Goal: Information Seeking & Learning: Learn about a topic

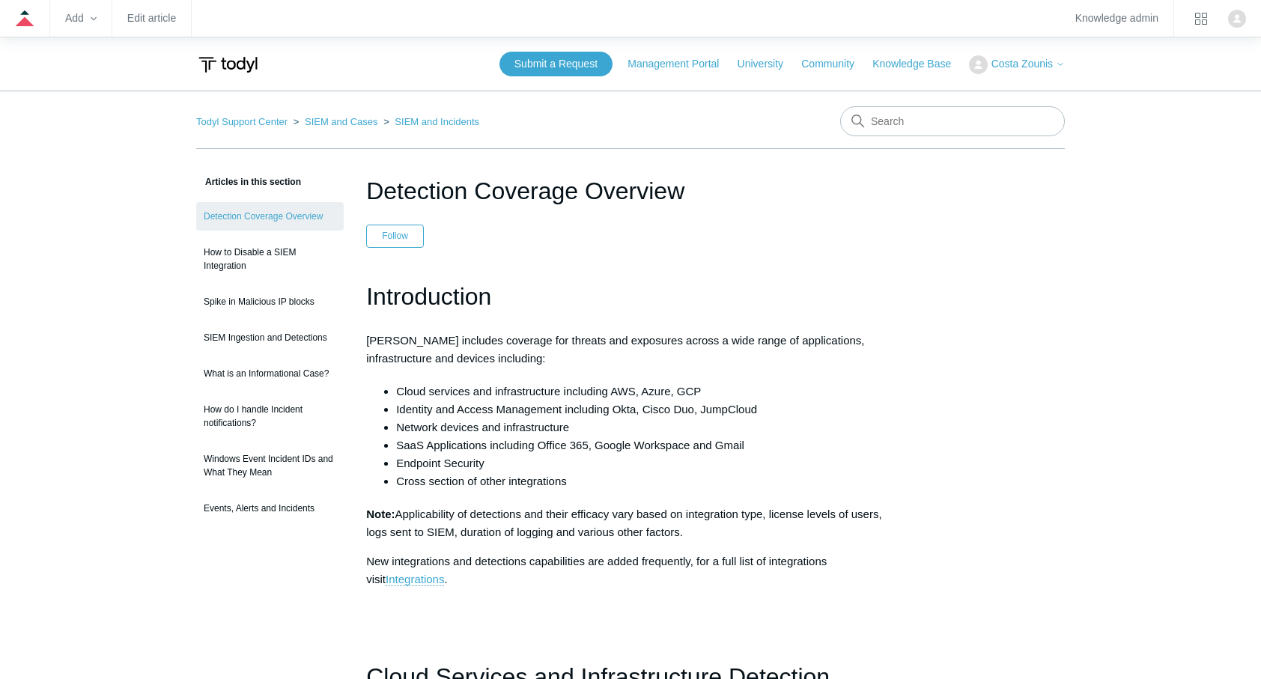
drag, startPoint x: 0, startPoint y: 0, endPoint x: 564, endPoint y: 235, distance: 611.5
click at [564, 235] on header "Detection Coverage Overview Follow Not yet followed by anyone" at bounding box center [630, 210] width 529 height 75
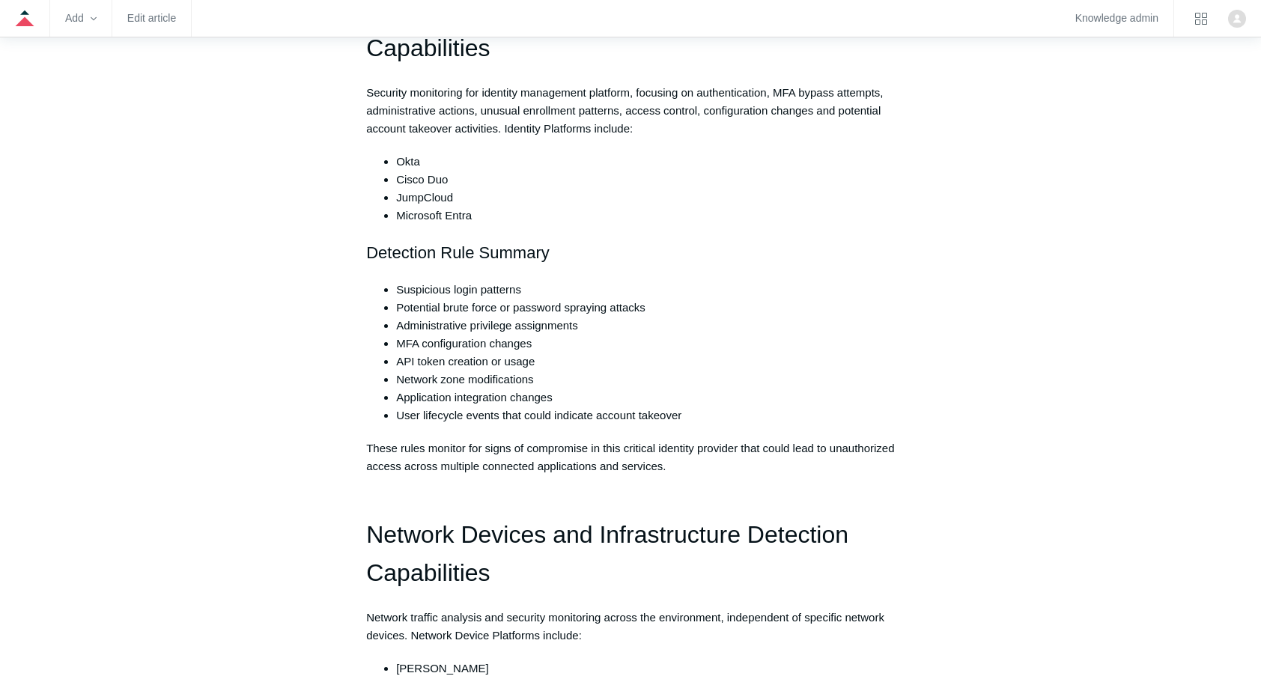
scroll to position [2668, 0]
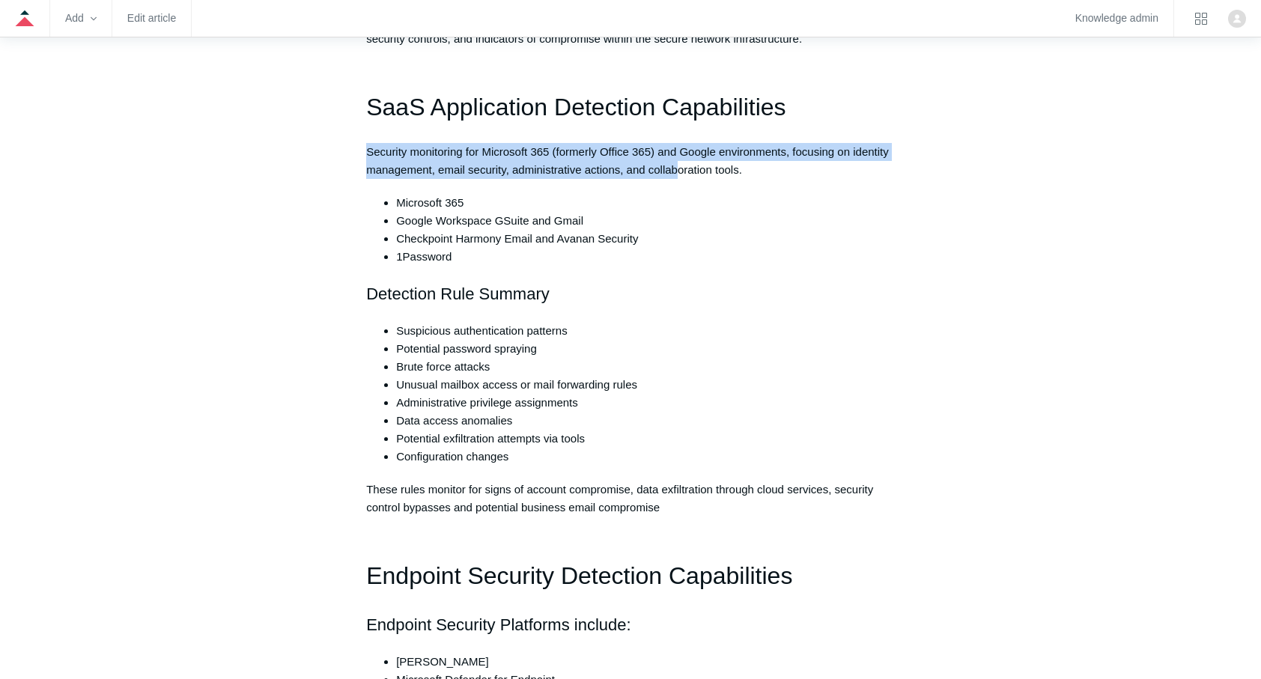
drag, startPoint x: 366, startPoint y: 154, endPoint x: 678, endPoint y: 170, distance: 312.6
click at [678, 170] on p "Security monitoring for Microsoft 365 (formerly Office 365) and Google environm…" at bounding box center [630, 161] width 529 height 36
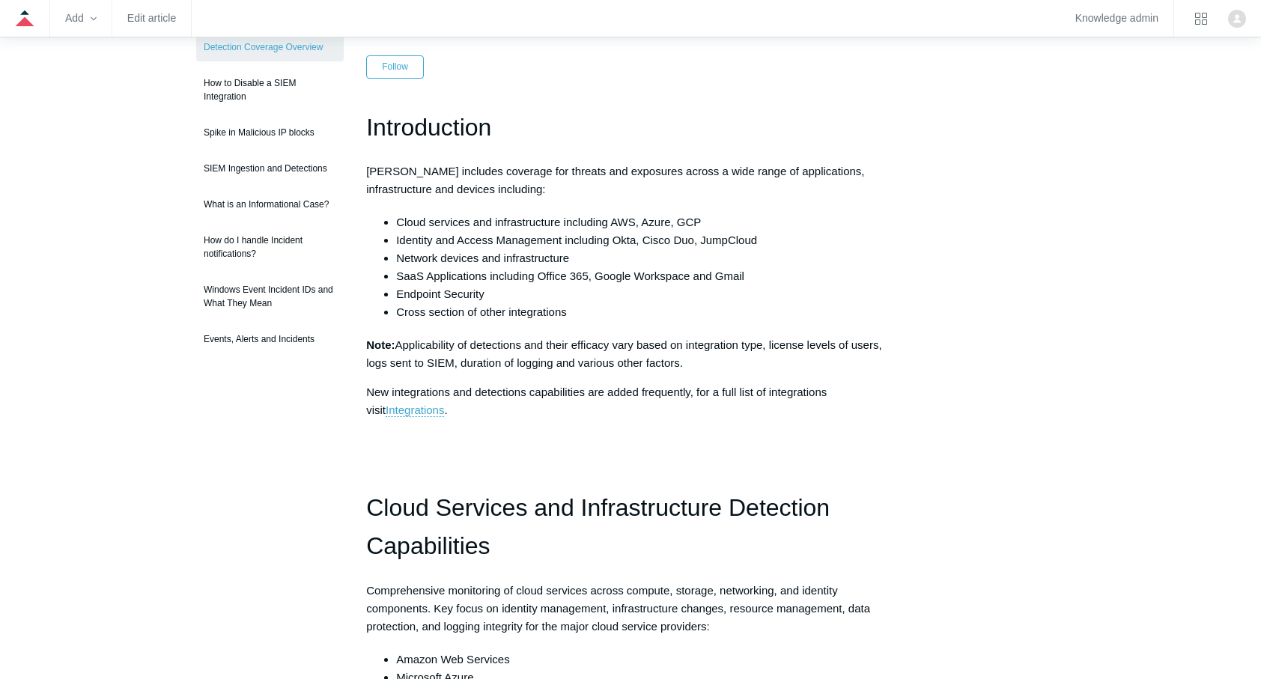
scroll to position [0, 0]
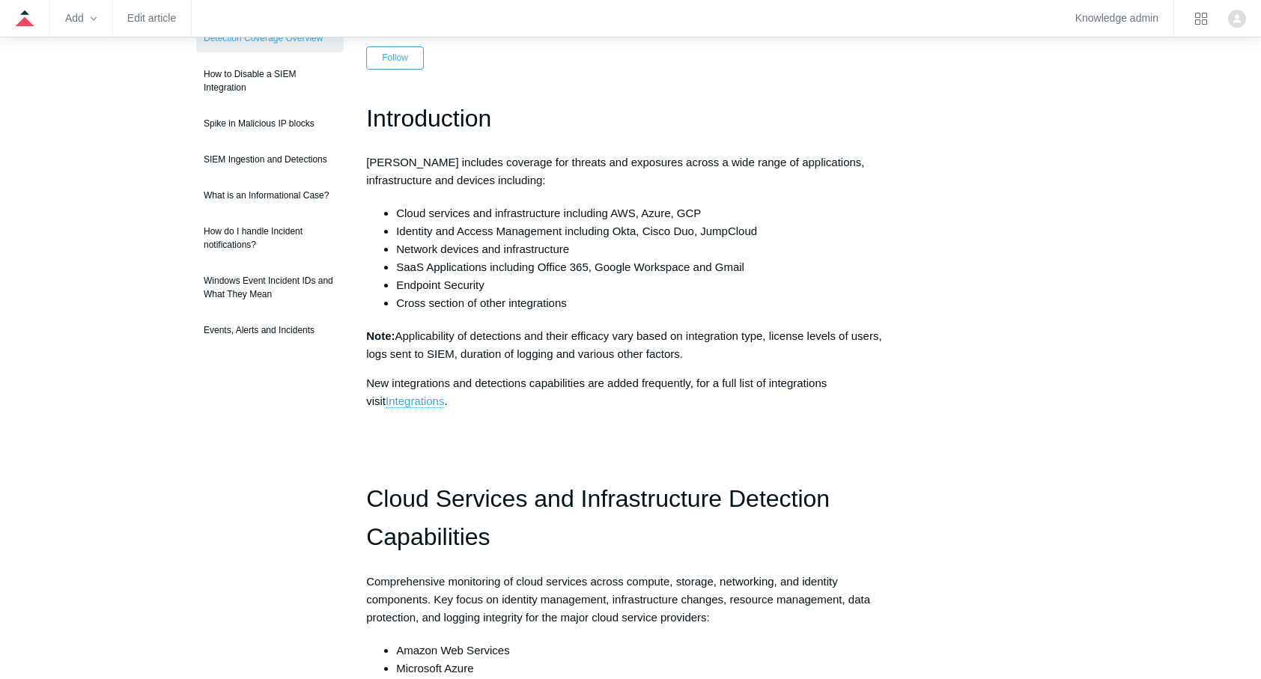
scroll to position [180, 0]
drag, startPoint x: 364, startPoint y: 332, endPoint x: 714, endPoint y: 344, distance: 350.6
drag, startPoint x: 714, startPoint y: 344, endPoint x: 595, endPoint y: 328, distance: 120.2
copy p "Note: Applicability of detections and their efficacy vary based on integration …"
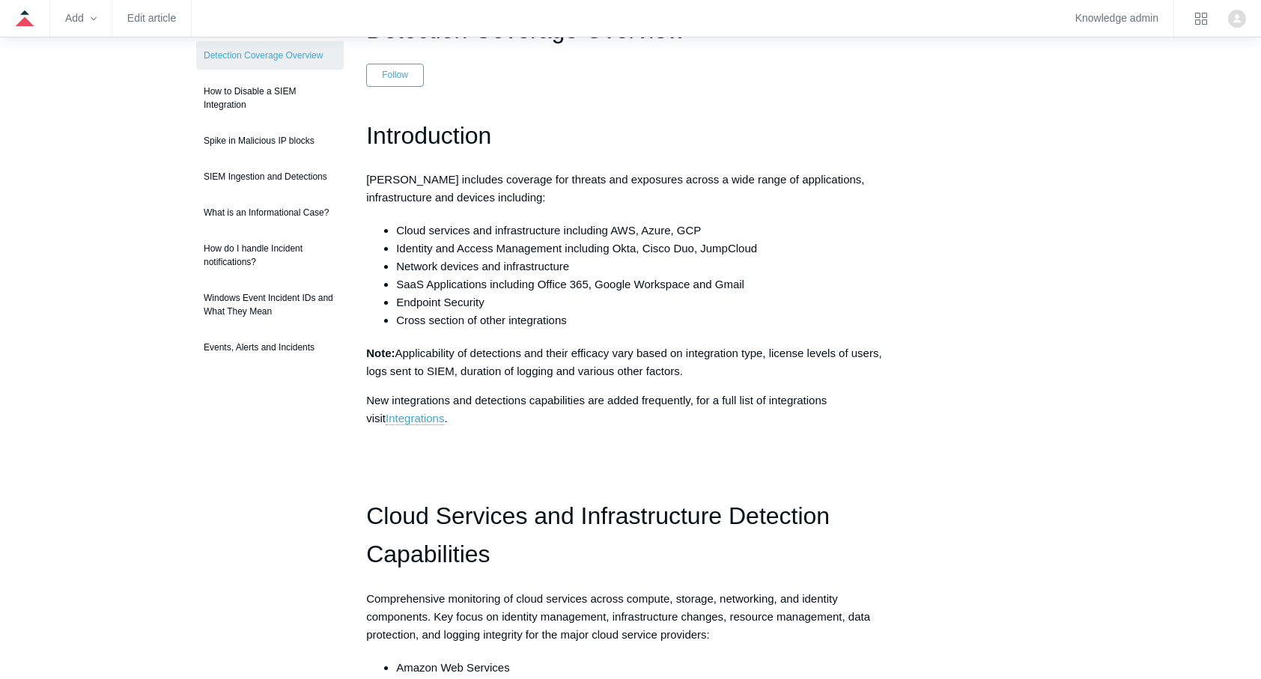
scroll to position [30, 0]
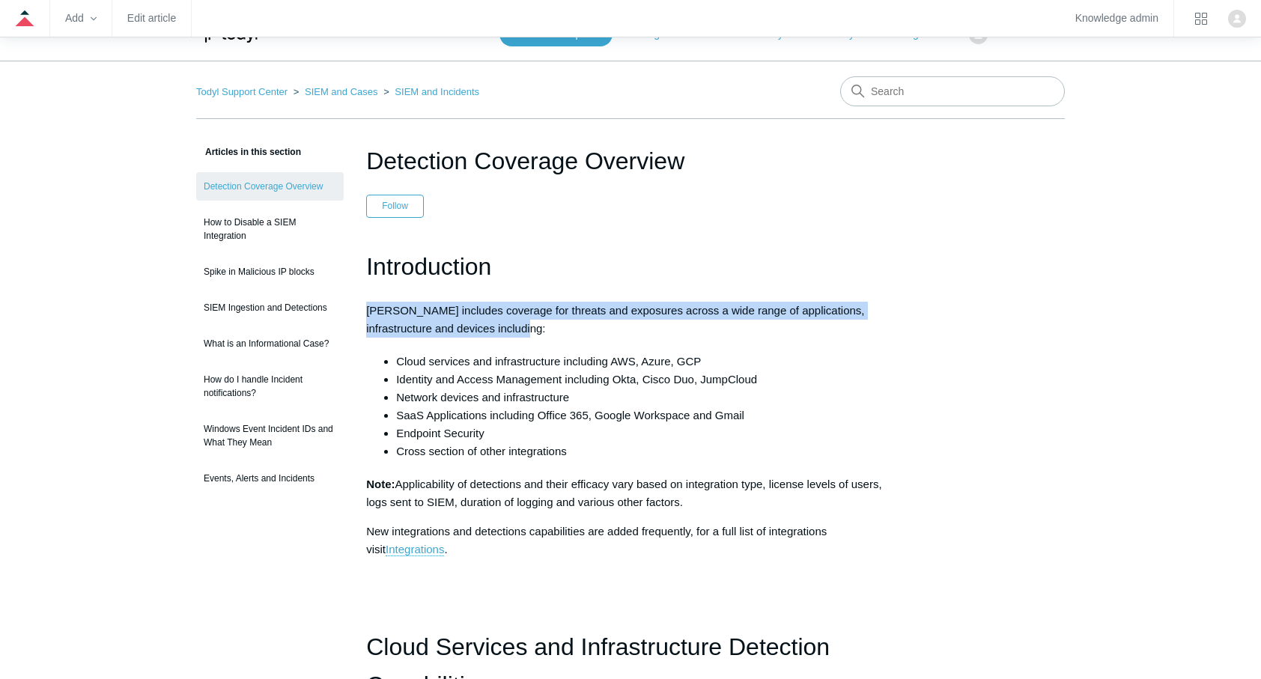
drag, startPoint x: 359, startPoint y: 301, endPoint x: 569, endPoint y: 324, distance: 210.9
drag, startPoint x: 569, startPoint y: 324, endPoint x: 465, endPoint y: 329, distance: 104.2
copy p "Todyl SIEM includes coverage for threats and exposures across a wide range of a…"
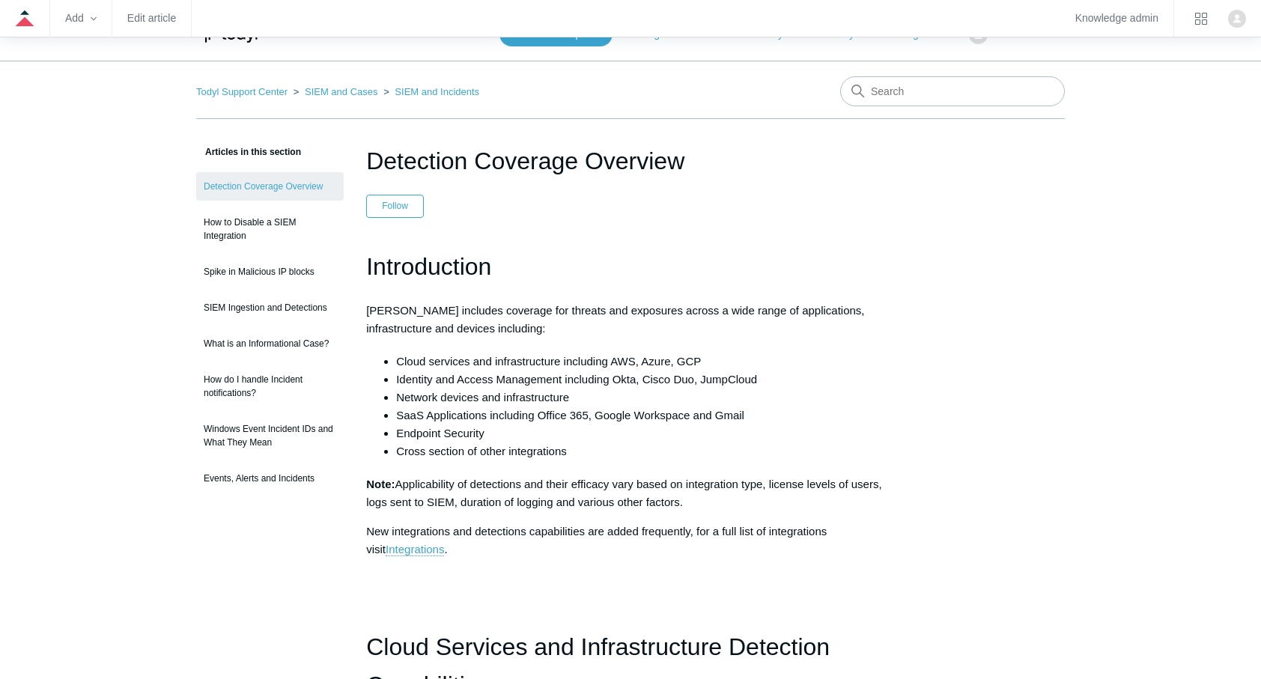
click at [442, 550] on p "New integrations and detections capabilities are added frequently, for a full l…" at bounding box center [630, 541] width 529 height 36
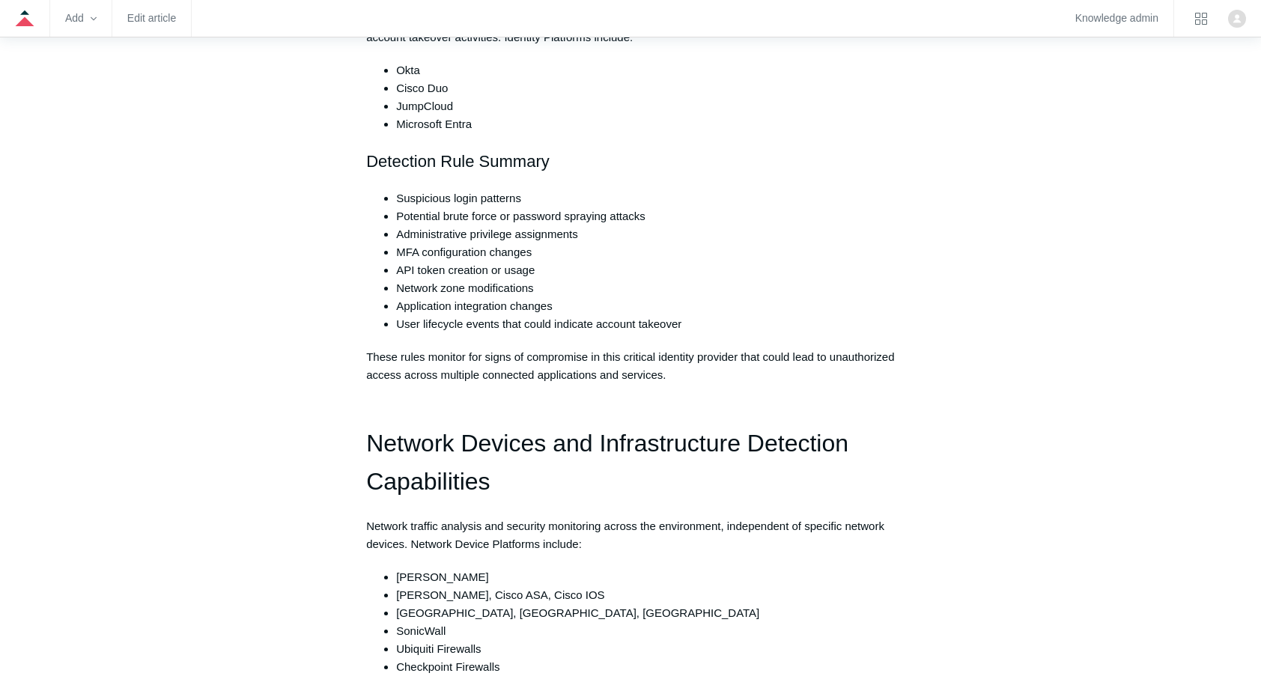
scroll to position [1330, 0]
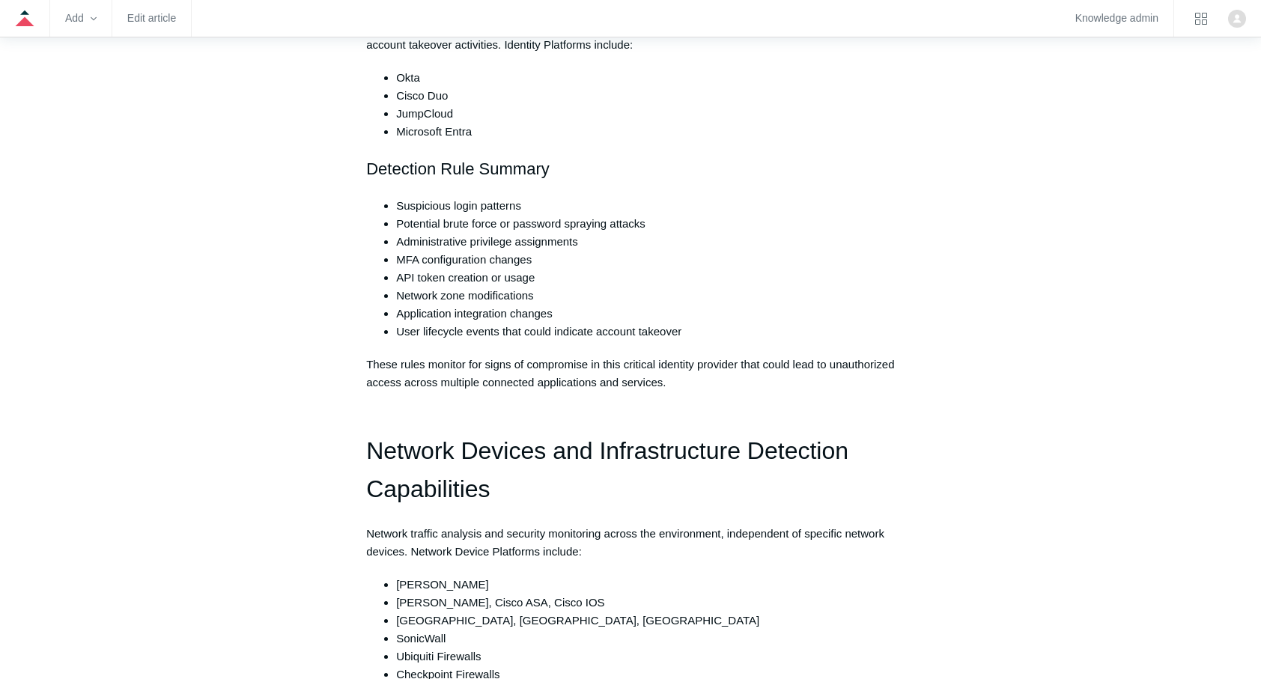
click at [380, 180] on h2 "Detection Rule Summary" at bounding box center [630, 169] width 529 height 26
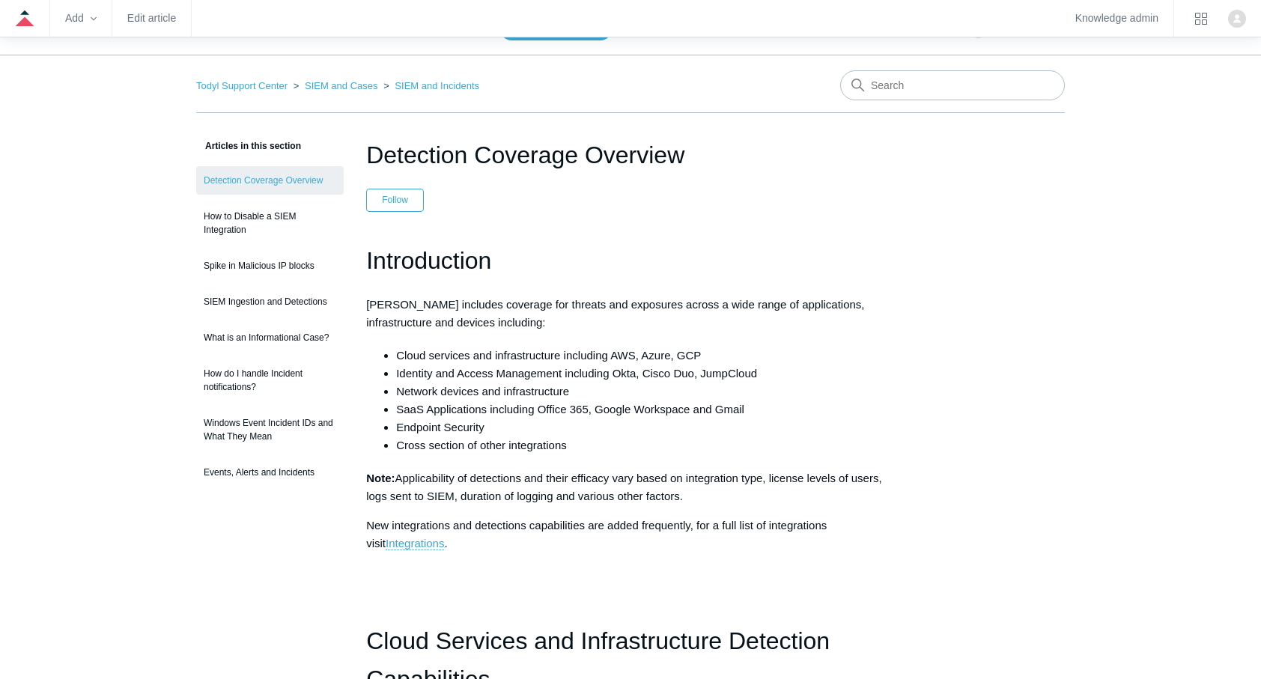
scroll to position [0, 0]
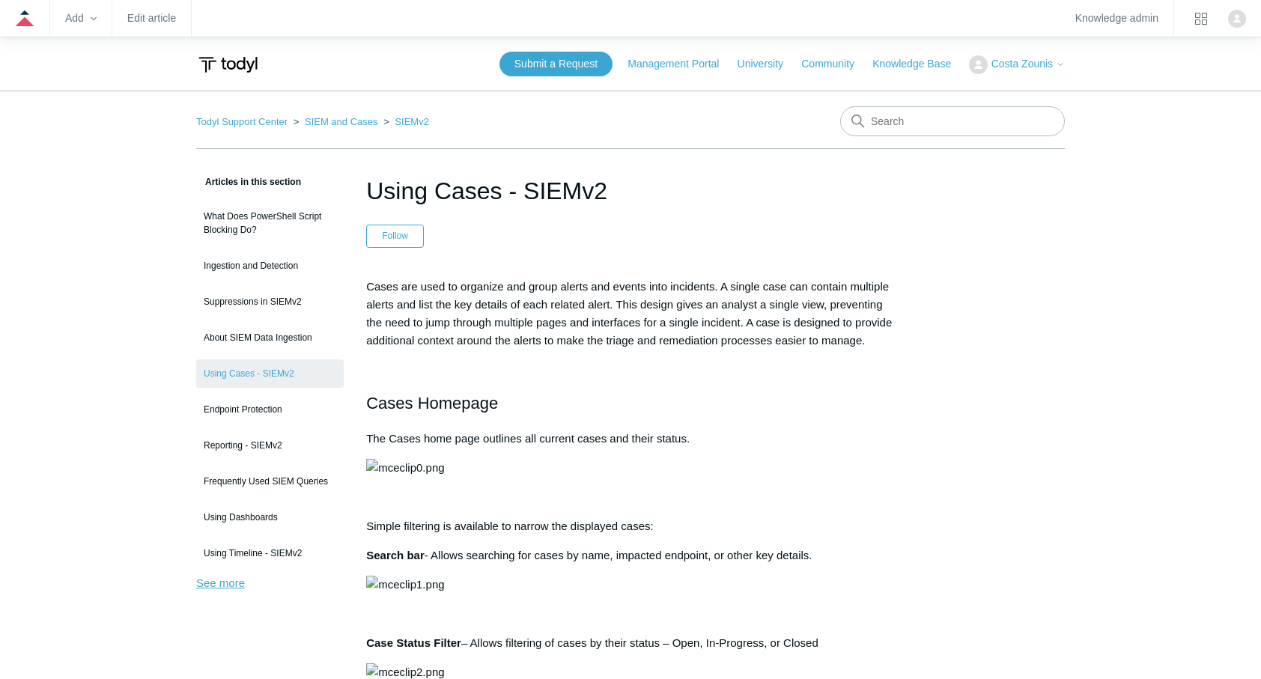
click at [243, 587] on link "See more" at bounding box center [220, 582] width 49 height 13
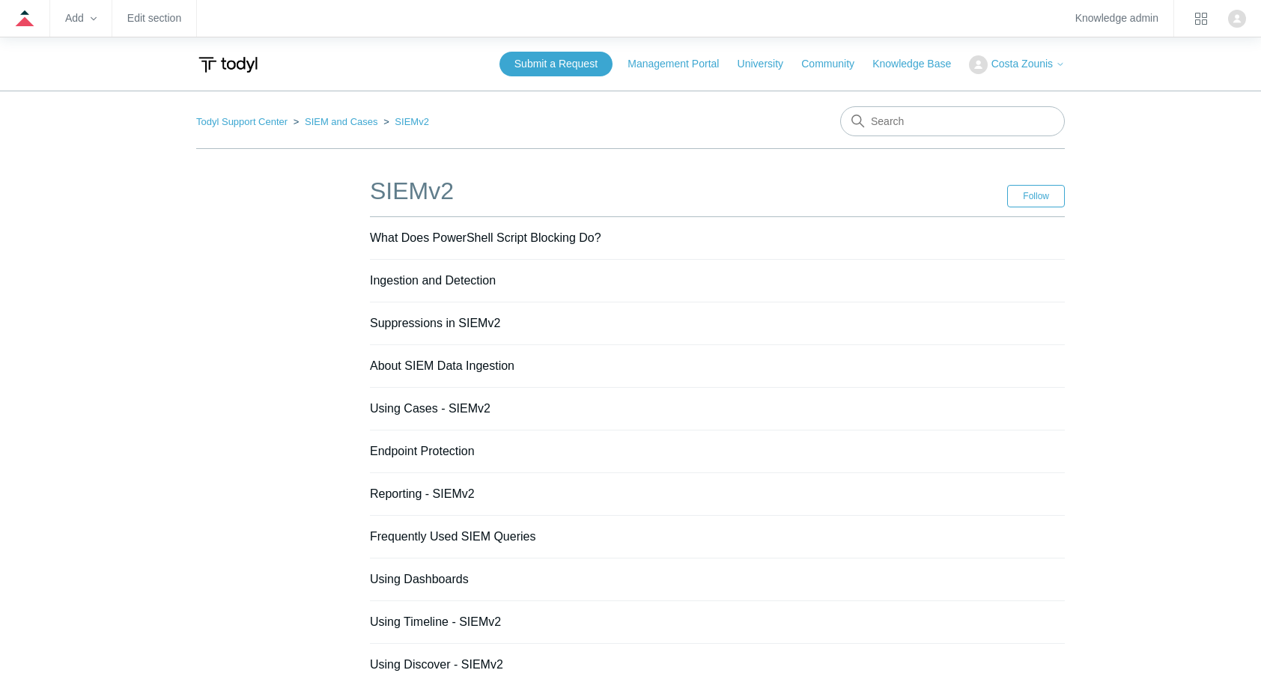
click at [270, 573] on div "SIEMv2 Follow Follow Section What Does PowerShell Script Blocking Do? Ingestion…" at bounding box center [630, 430] width 868 height 514
click at [958, 124] on input "Search" at bounding box center [952, 121] width 225 height 30
type input "Cases"
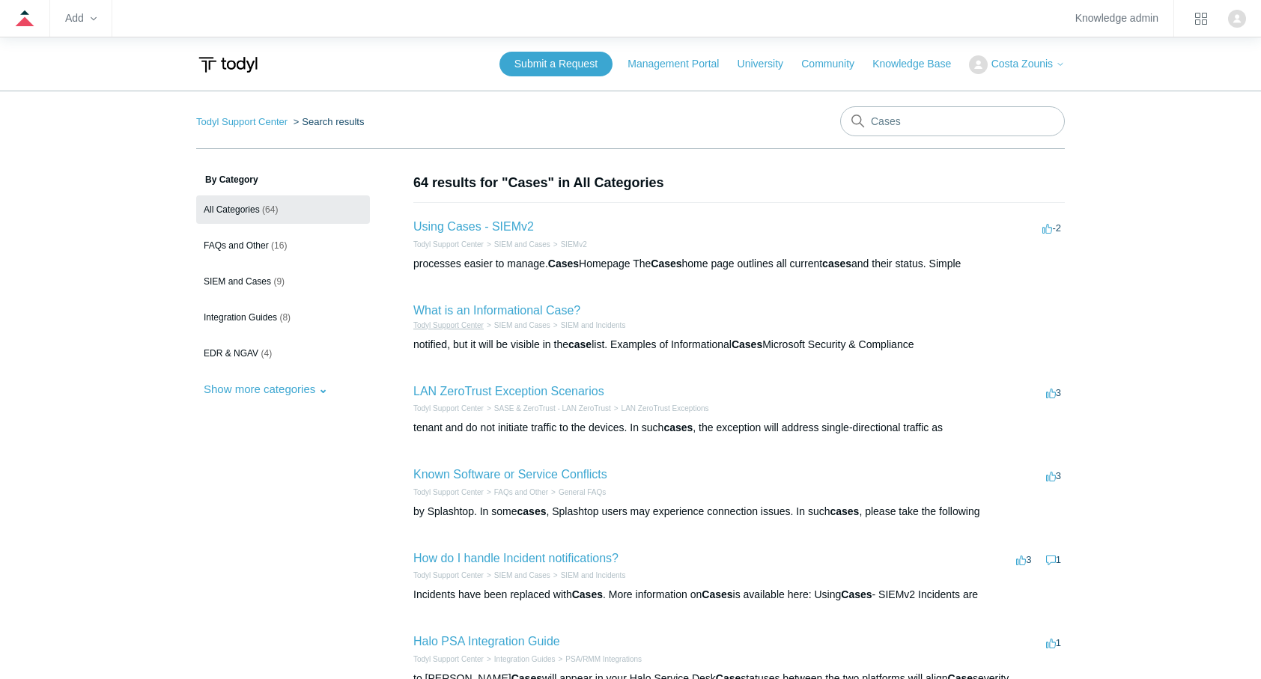
click at [478, 323] on link "Todyl Support Center" at bounding box center [448, 325] width 70 height 8
click at [478, 308] on link "What is an Informational Case?" at bounding box center [496, 310] width 167 height 13
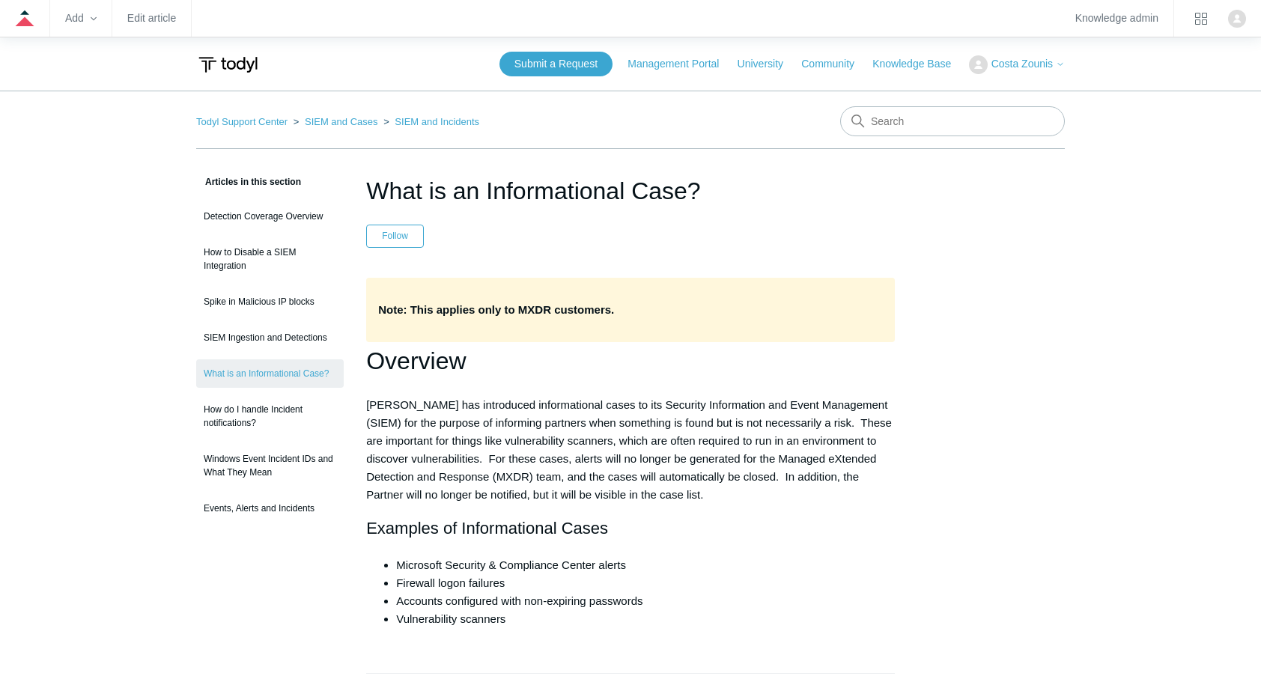
click at [570, 345] on h1 "Overview" at bounding box center [630, 361] width 529 height 38
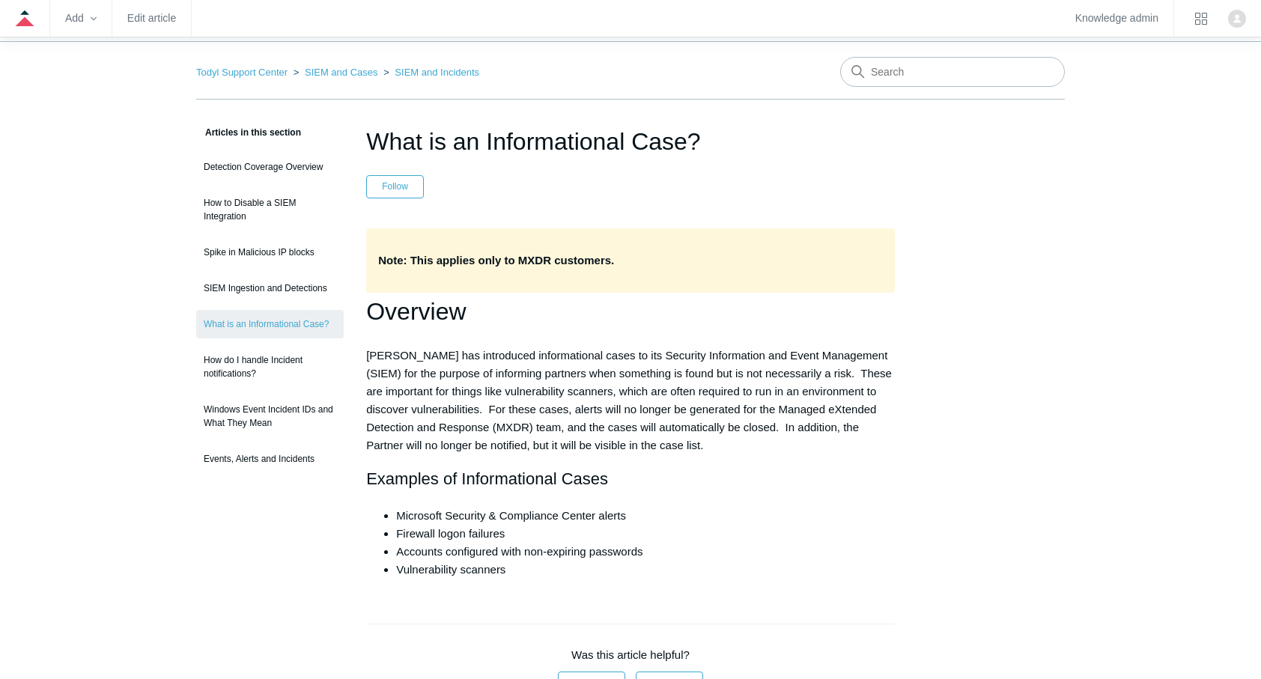
scroll to position [60, 0]
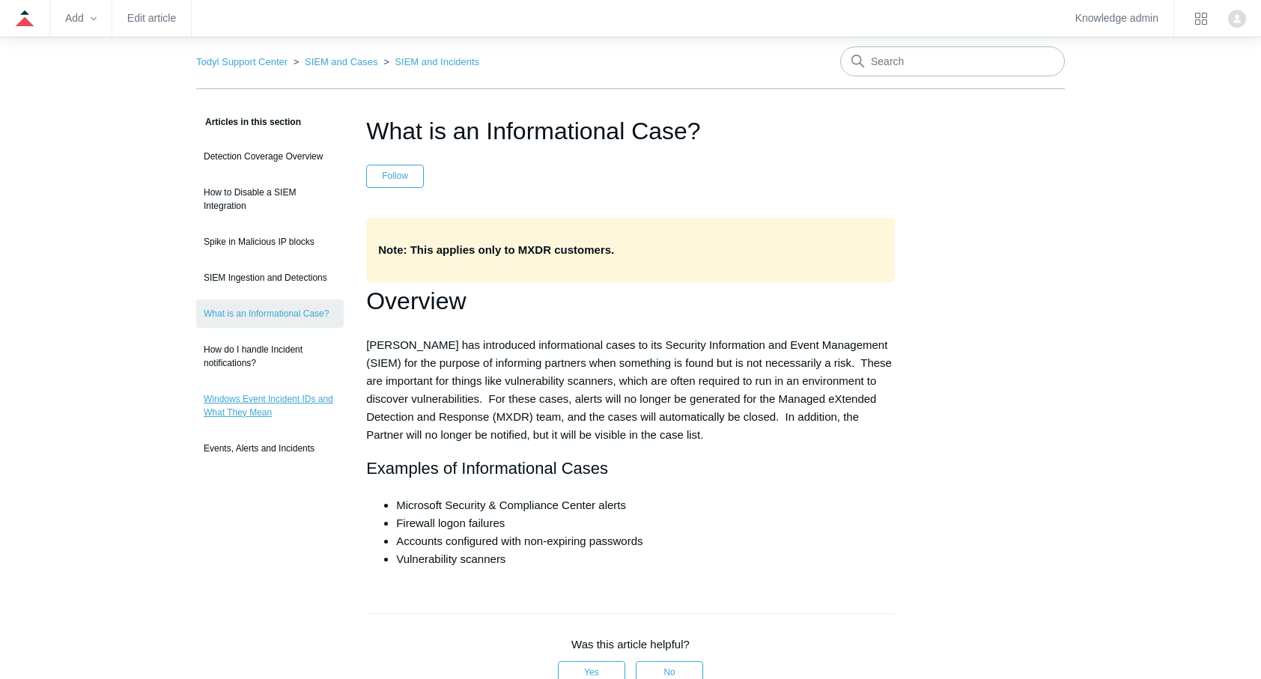
click at [235, 405] on link "Windows Event Incident IDs and What They Mean" at bounding box center [269, 406] width 147 height 42
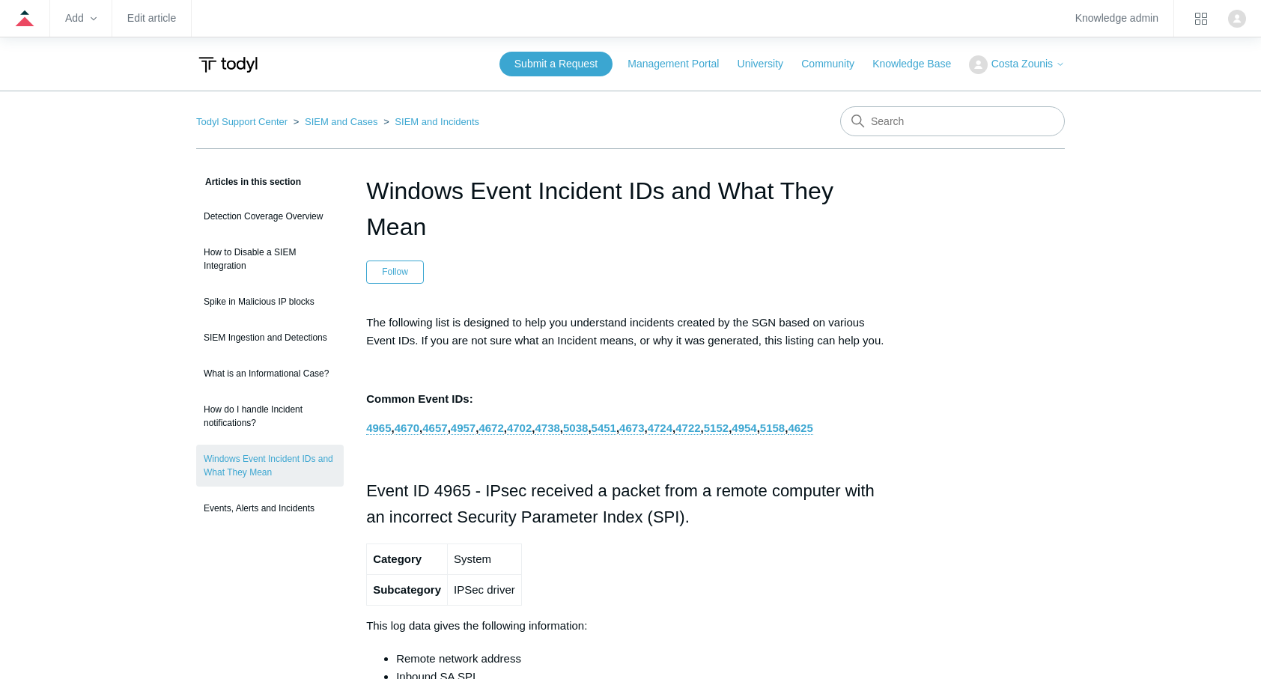
click at [618, 281] on header "Windows Event Incident IDs and What They Mean Follow Not yet followed by anyone" at bounding box center [630, 228] width 529 height 111
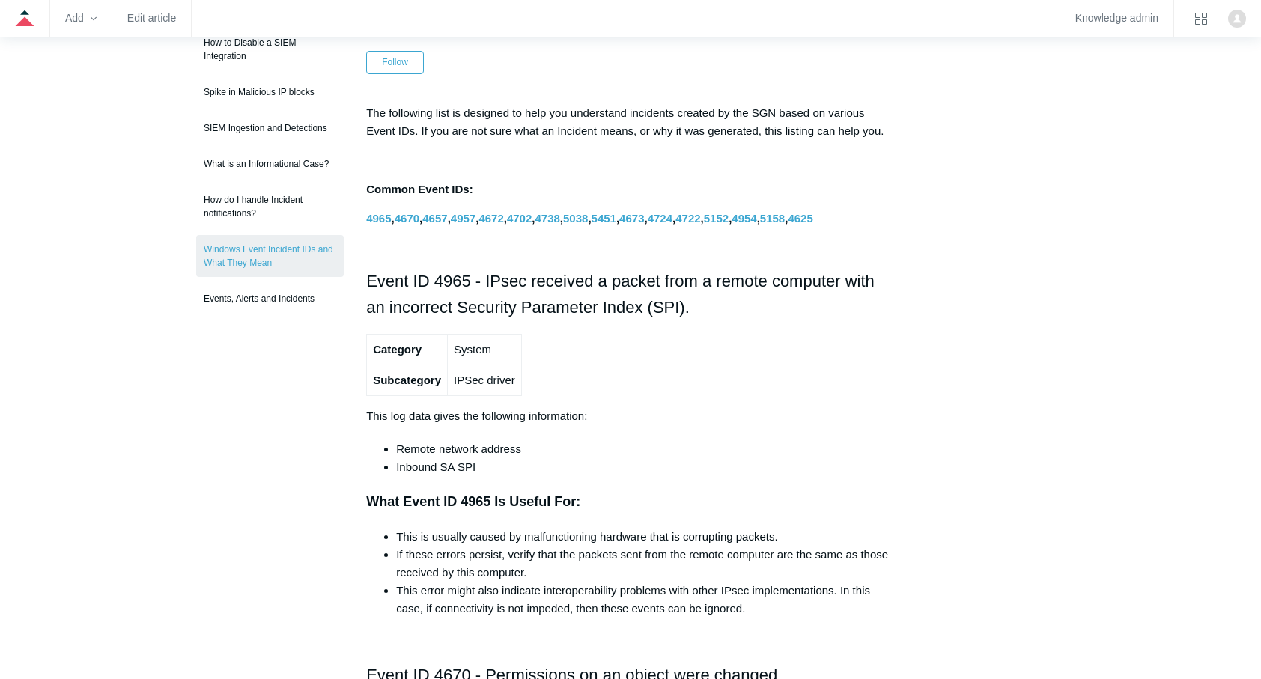
scroll to position [8867, 0]
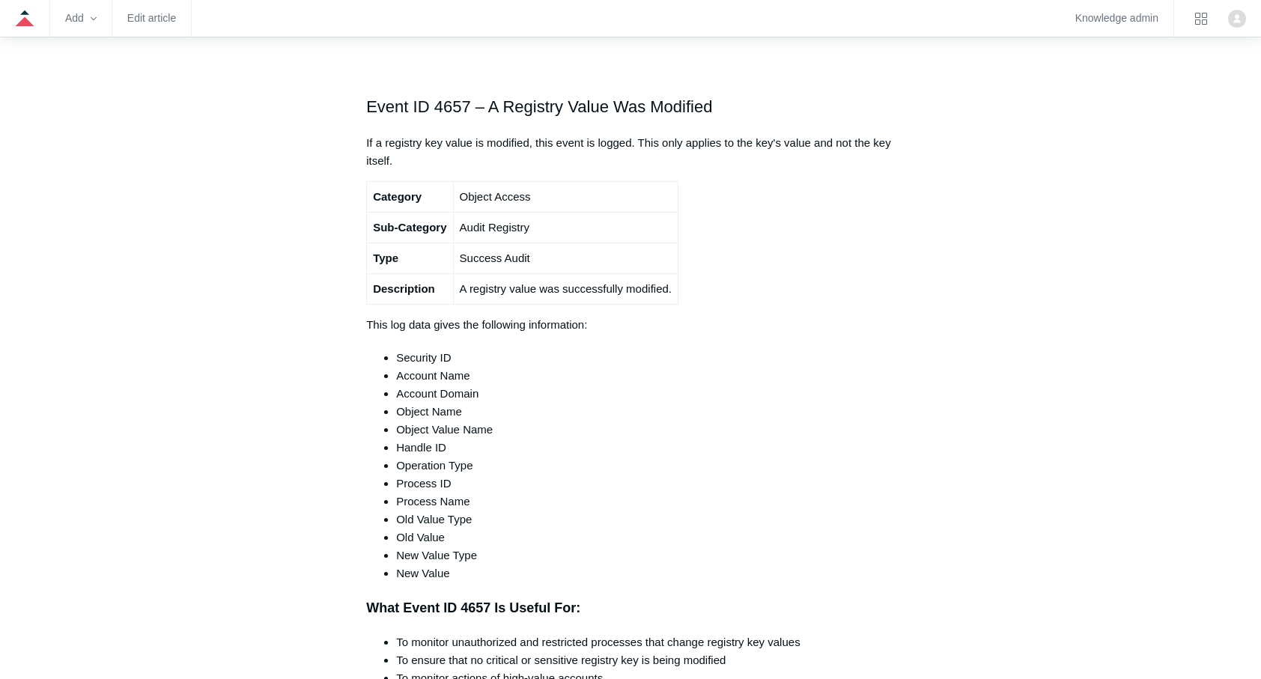
scroll to position [0, 0]
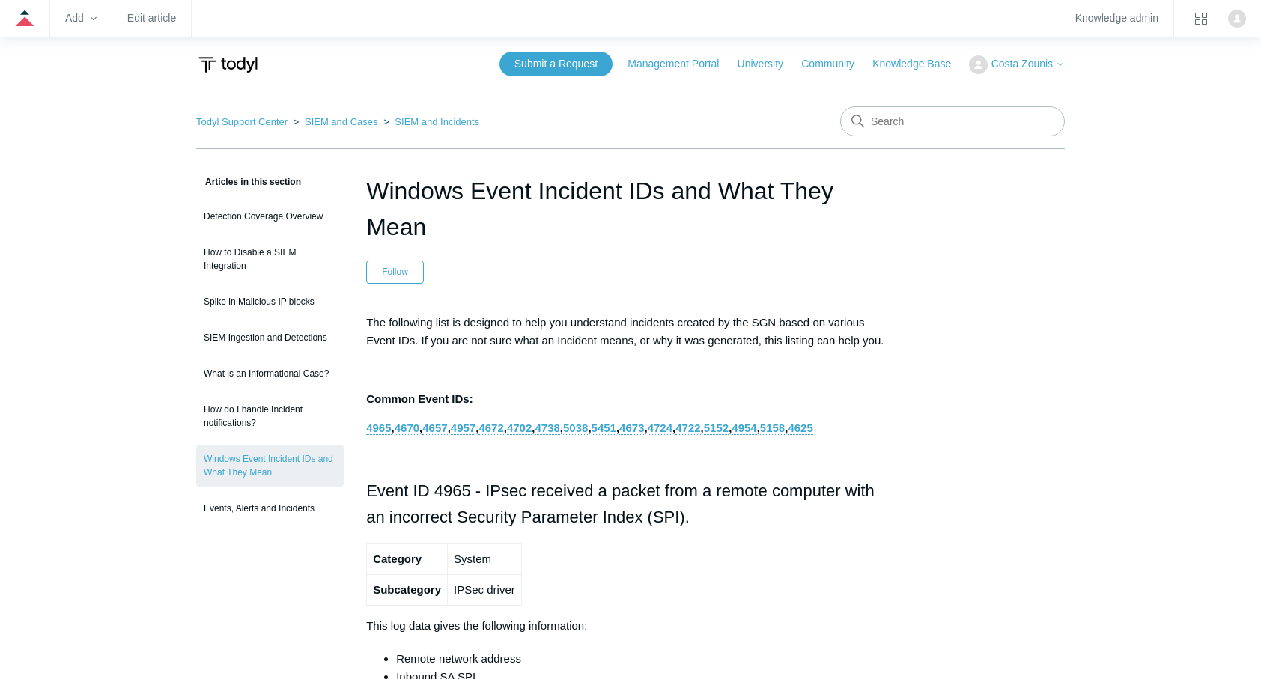
drag, startPoint x: 370, startPoint y: 319, endPoint x: 896, endPoint y: 335, distance: 526.5
copy p "The following list is designed to help you understand incidents created by the …"
click at [614, 362] on p at bounding box center [630, 370] width 529 height 18
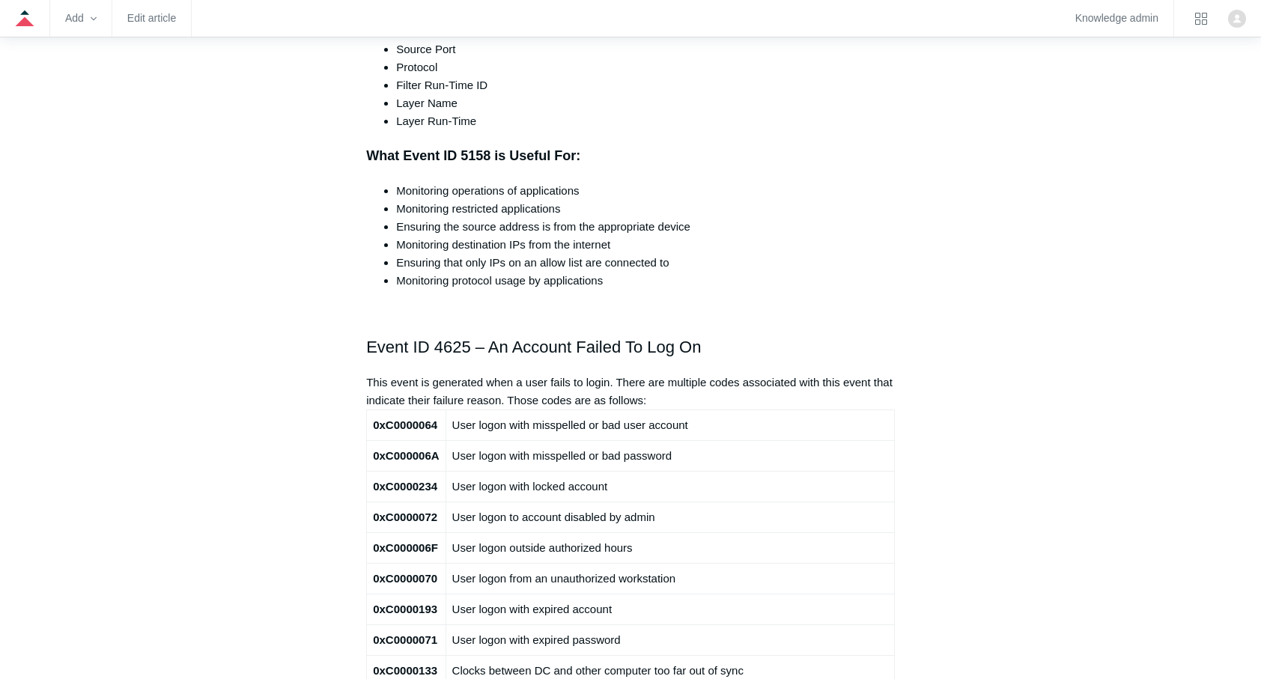
click at [500, 512] on td "User logon to account disabled by admin" at bounding box center [669, 517] width 448 height 31
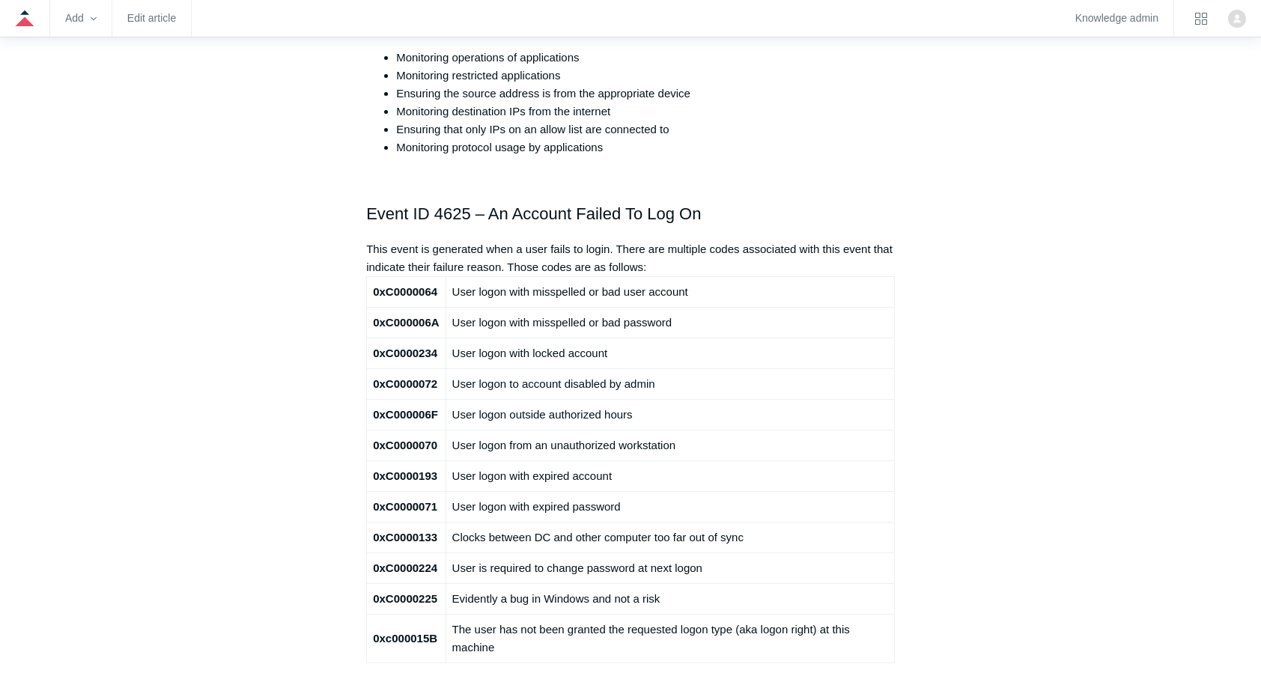
scroll to position [9047, 0]
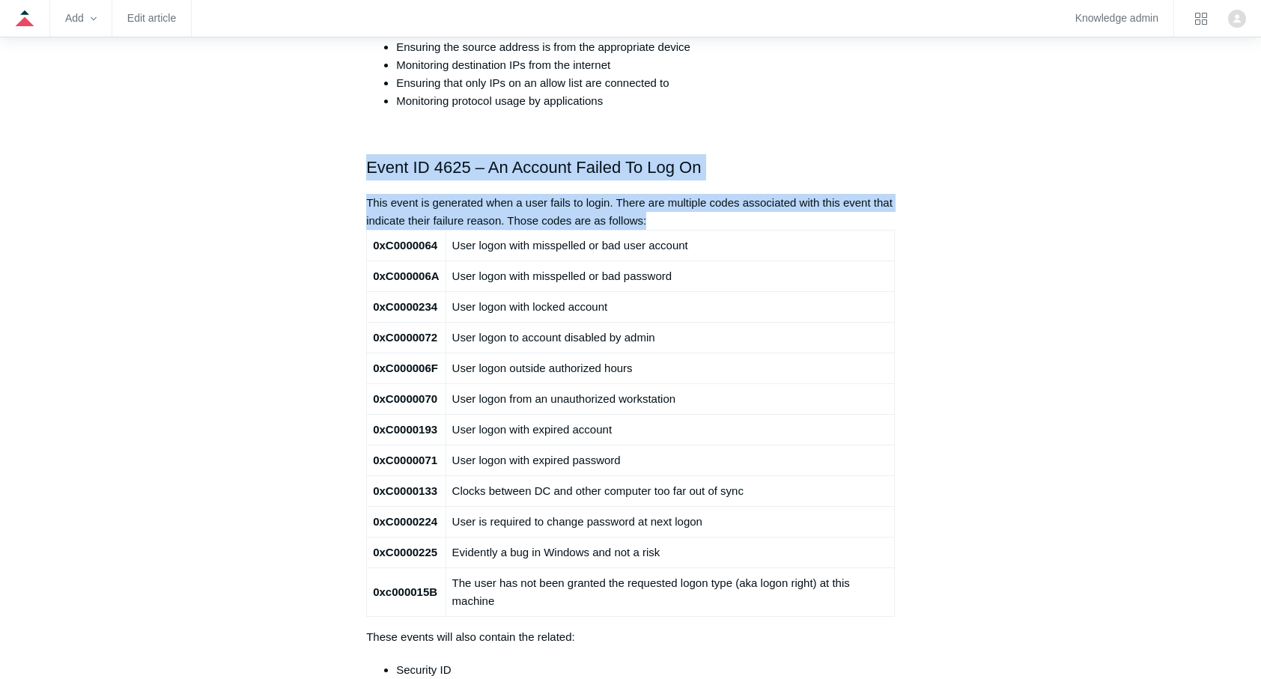
drag, startPoint x: 365, startPoint y: 151, endPoint x: 907, endPoint y: 497, distance: 643.0
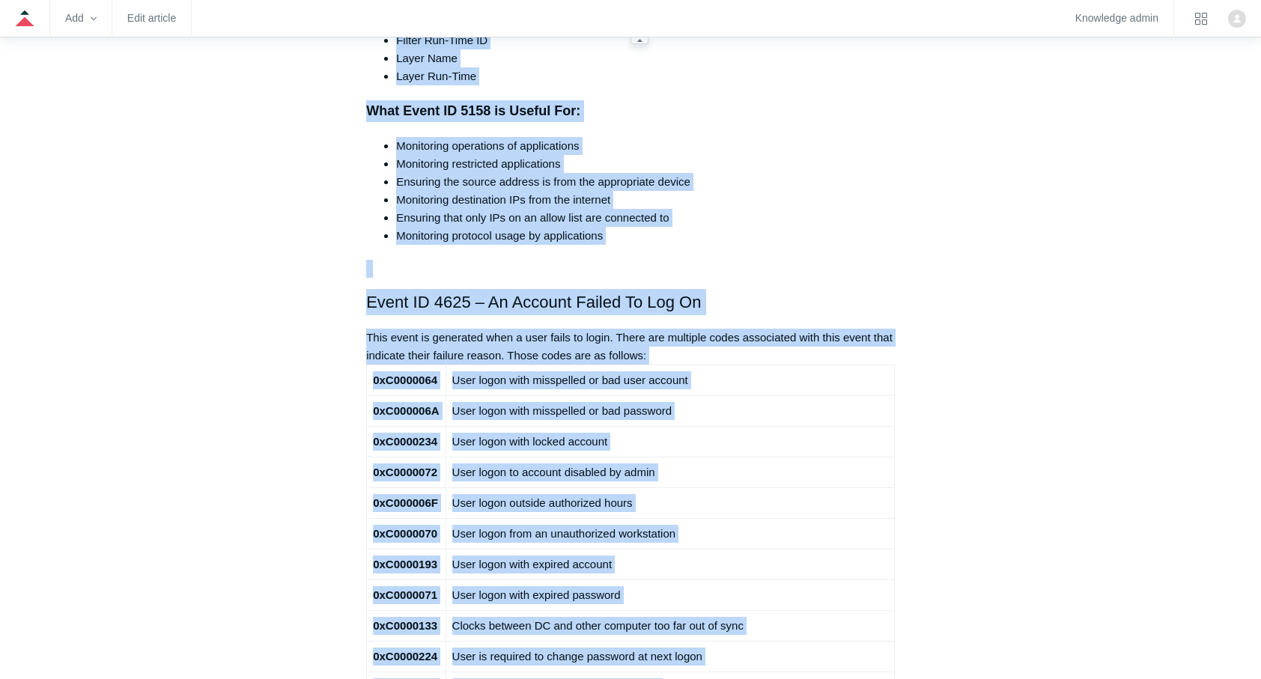
scroll to position [8826, 0]
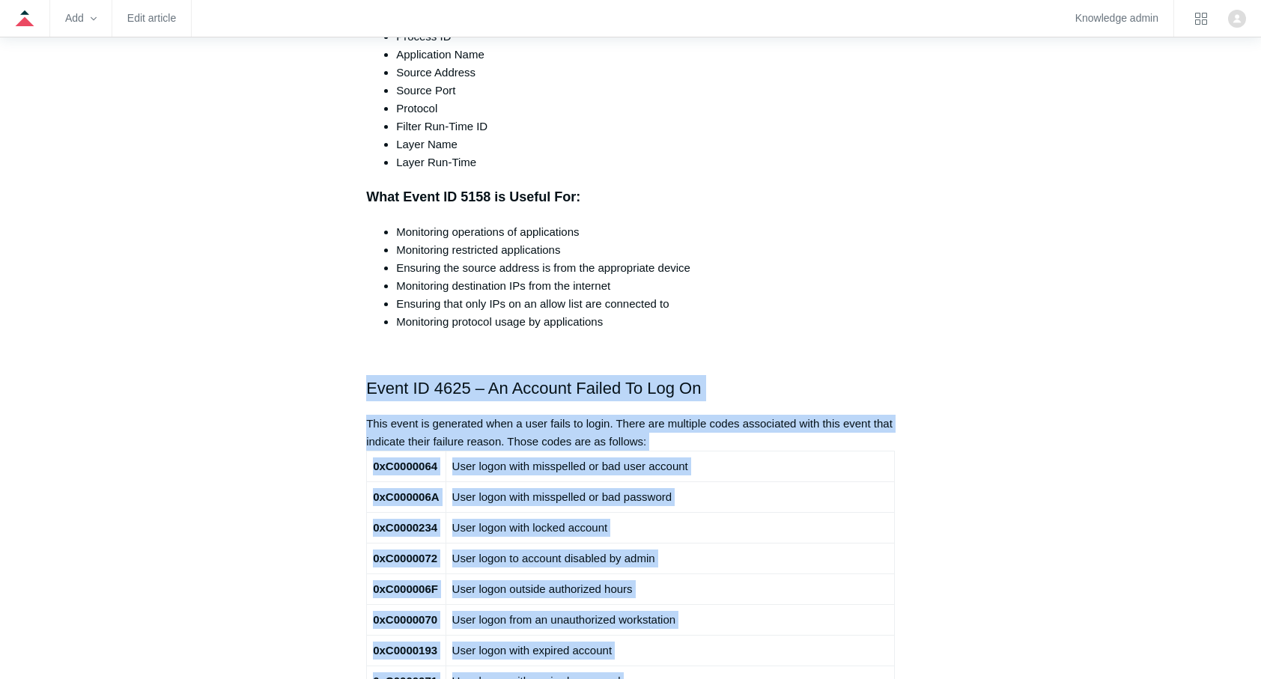
drag, startPoint x: 462, startPoint y: 523, endPoint x: 361, endPoint y: 376, distance: 178.2
copy div "Lorem IP 0109 – Do Sitamet Consec Ad Eli Se Doei tempo in utlaboree dolo m aliq…"
